Goal: Task Accomplishment & Management: Use online tool/utility

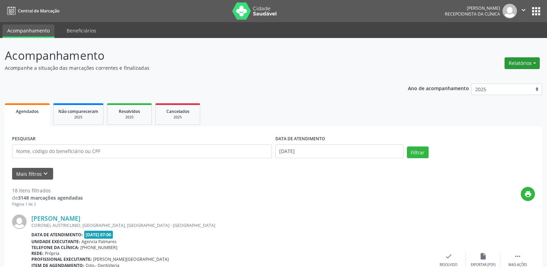
click at [535, 62] on button "Relatórios" at bounding box center [522, 63] width 35 height 12
click at [488, 78] on link "Agendamentos" at bounding box center [503, 78] width 74 height 10
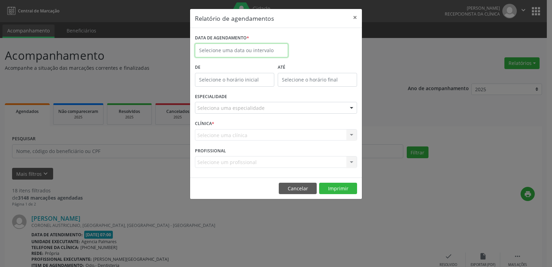
click at [238, 52] on input "text" at bounding box center [241, 51] width 93 height 14
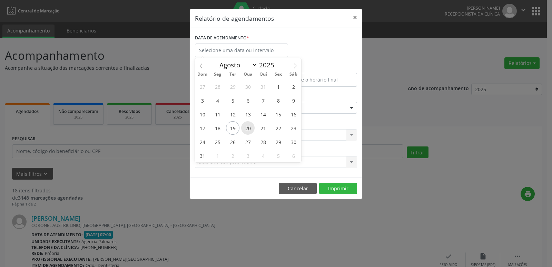
click at [251, 128] on span "20" at bounding box center [247, 127] width 13 height 13
type input "[DATE]"
click at [251, 128] on span "20" at bounding box center [247, 127] width 13 height 13
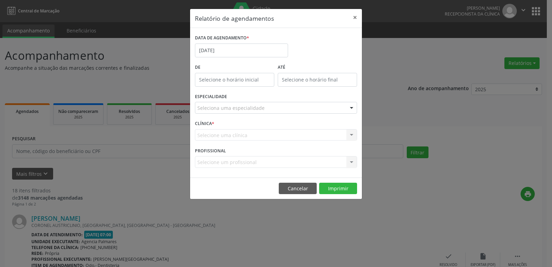
click at [251, 128] on div "CLÍNICA * Selecione uma clínica Nenhum resultado encontrado para: " " Não há ne…" at bounding box center [276, 131] width 166 height 27
click at [351, 108] on div at bounding box center [352, 108] width 10 height 12
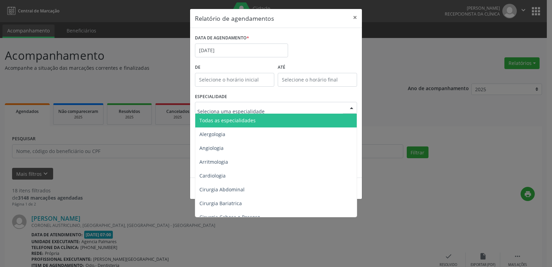
click at [330, 122] on span "Todas as especialidades" at bounding box center [276, 121] width 163 height 14
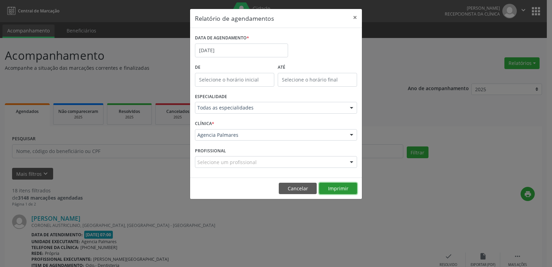
click at [334, 190] on button "Imprimir" at bounding box center [338, 189] width 38 height 12
click at [356, 17] on button "×" at bounding box center [355, 17] width 14 height 17
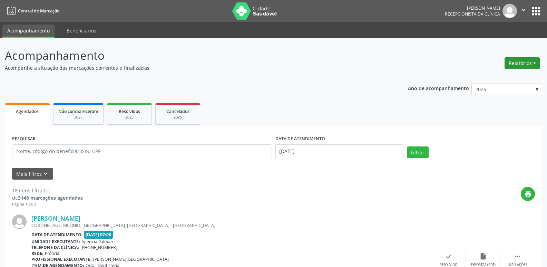
click at [521, 61] on button "Relatórios" at bounding box center [522, 63] width 35 height 12
click at [499, 77] on link "Agendamentos" at bounding box center [503, 78] width 74 height 10
select select "7"
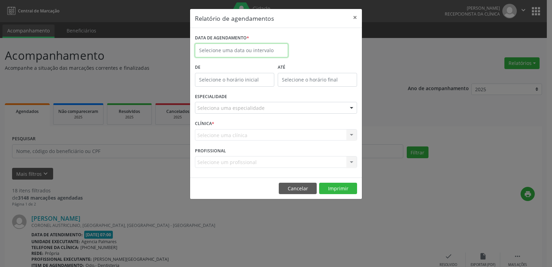
click at [238, 51] on input "text" at bounding box center [241, 51] width 93 height 14
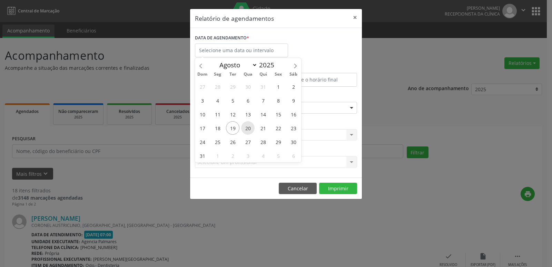
click at [246, 129] on span "20" at bounding box center [247, 127] width 13 height 13
type input "[DATE]"
click at [246, 129] on span "20" at bounding box center [247, 127] width 13 height 13
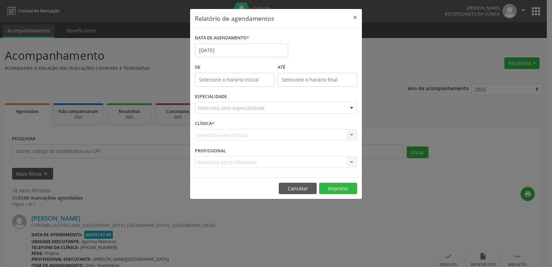
click at [246, 129] on div "Selecione uma clínica Agencia Palmares Nenhum resultado encontrado para: " " Nã…" at bounding box center [276, 135] width 162 height 12
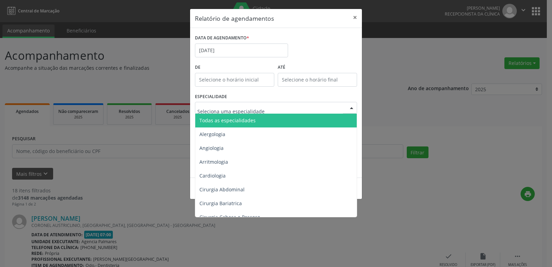
click at [349, 107] on div at bounding box center [352, 108] width 10 height 12
click at [292, 119] on span "Todas as especialidades" at bounding box center [276, 121] width 163 height 14
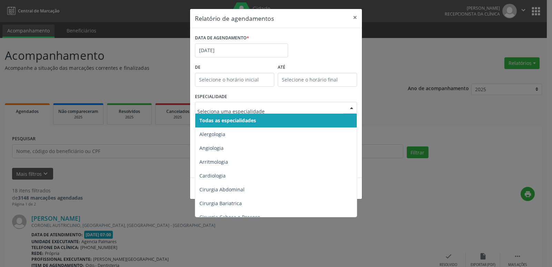
click at [256, 121] on span "Todas as especialidades" at bounding box center [228, 120] width 57 height 7
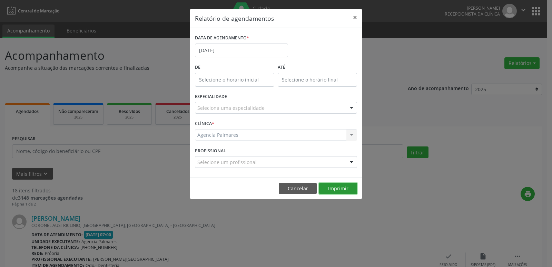
click at [333, 188] on button "Imprimir" at bounding box center [338, 189] width 38 height 12
